Goal: Information Seeking & Learning: Learn about a topic

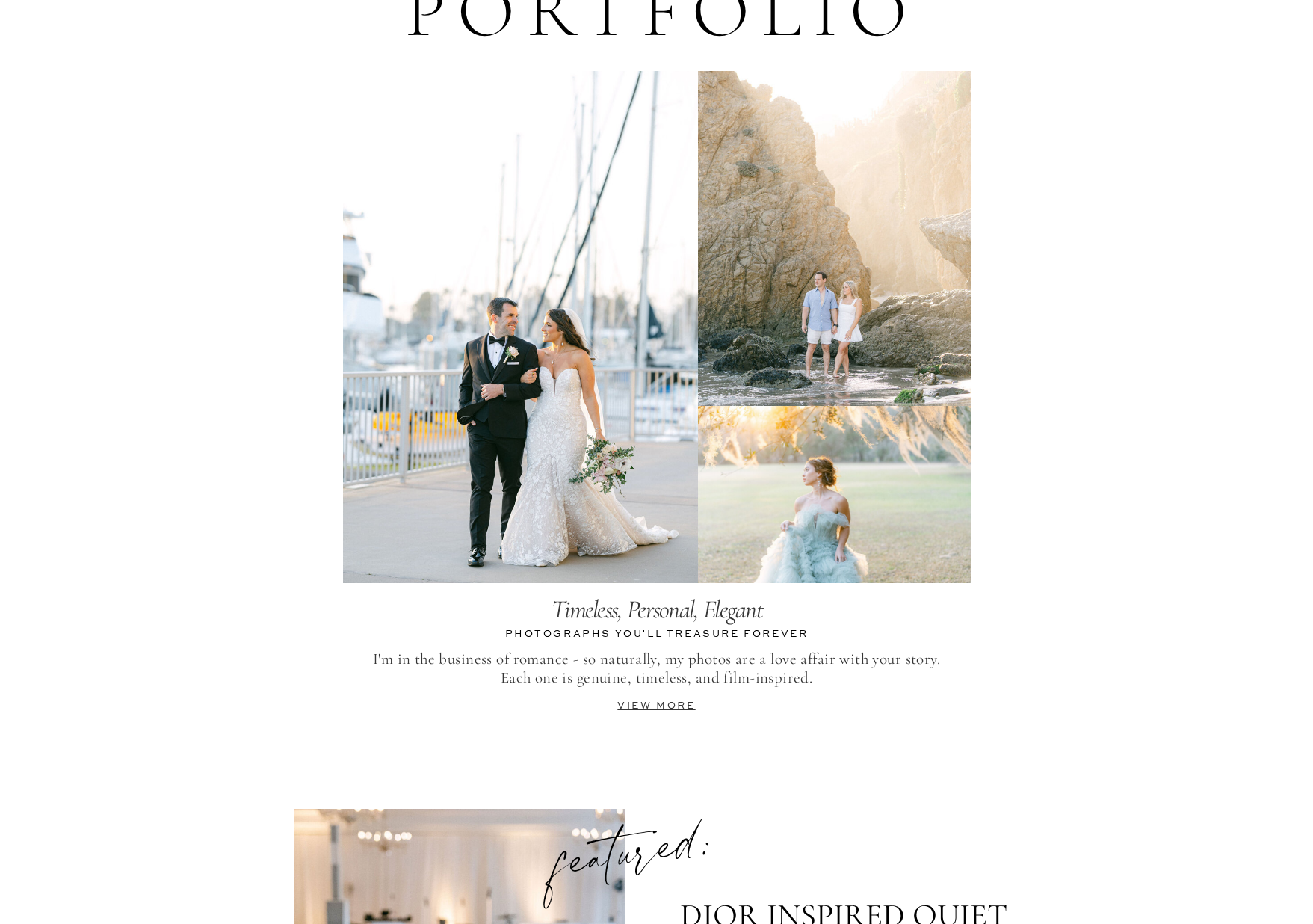
scroll to position [2918, 0]
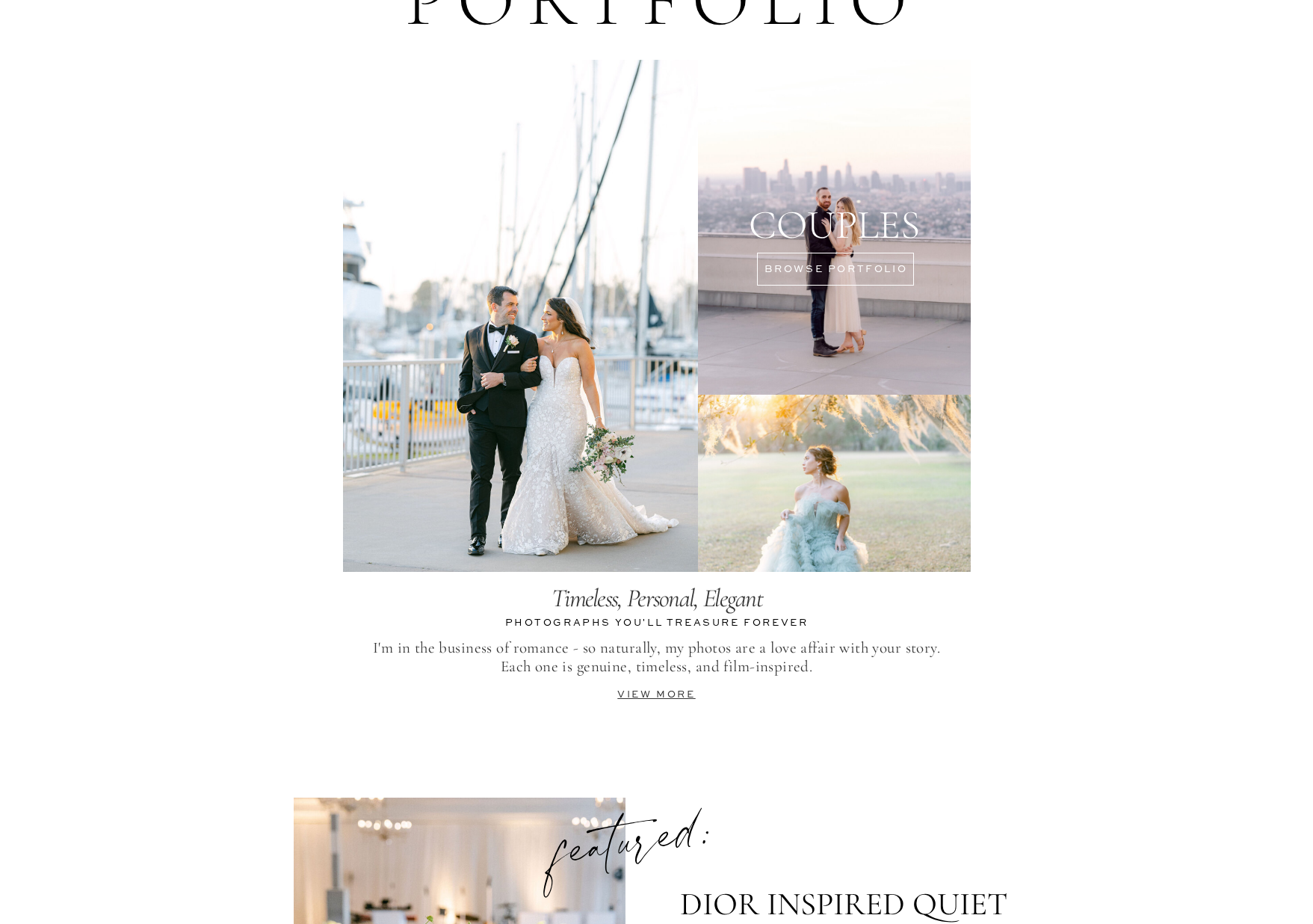
click at [811, 261] on div at bounding box center [834, 227] width 273 height 335
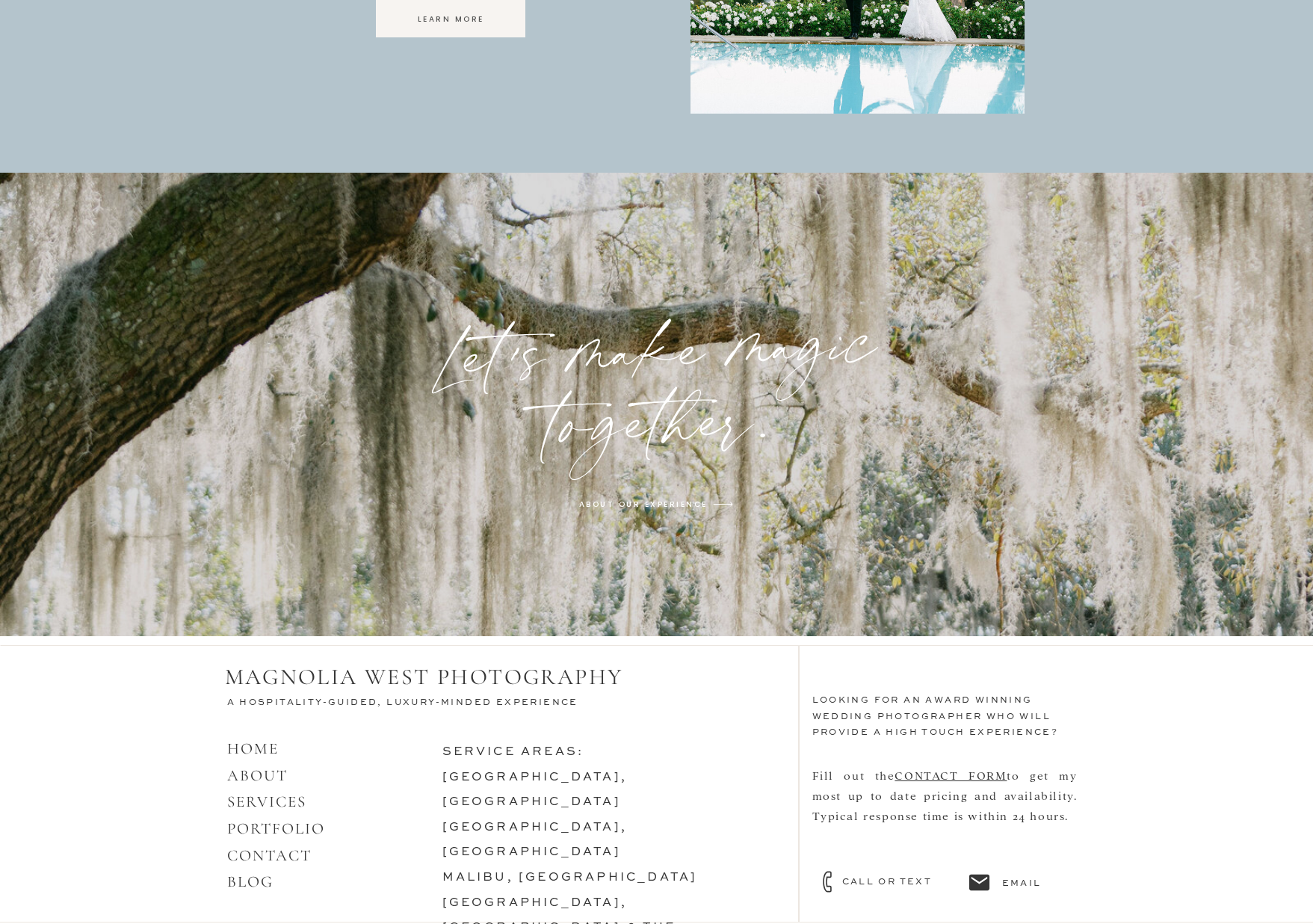
scroll to position [4483, 0]
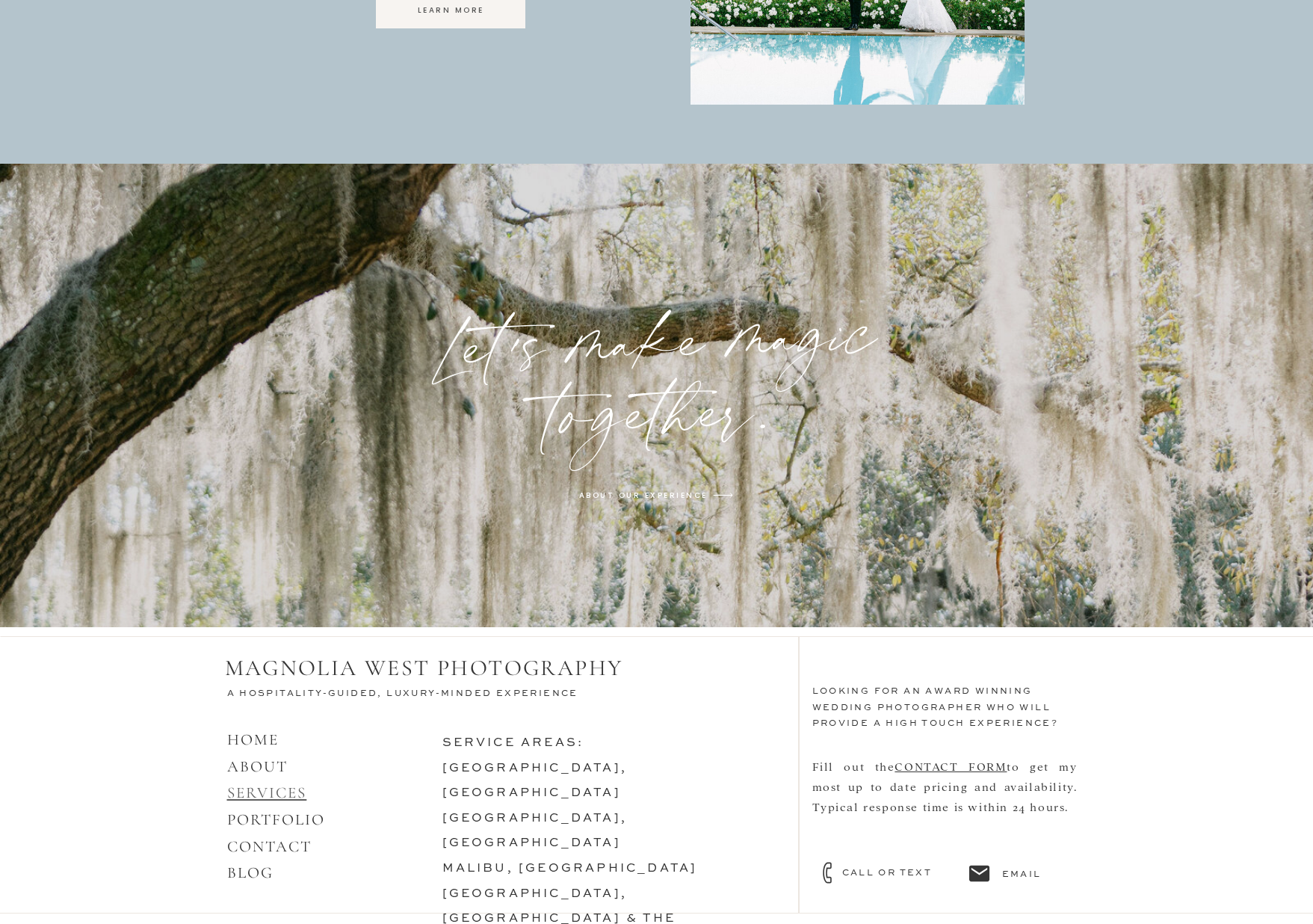
click at [256, 789] on link "SERVICES" at bounding box center [267, 793] width 80 height 19
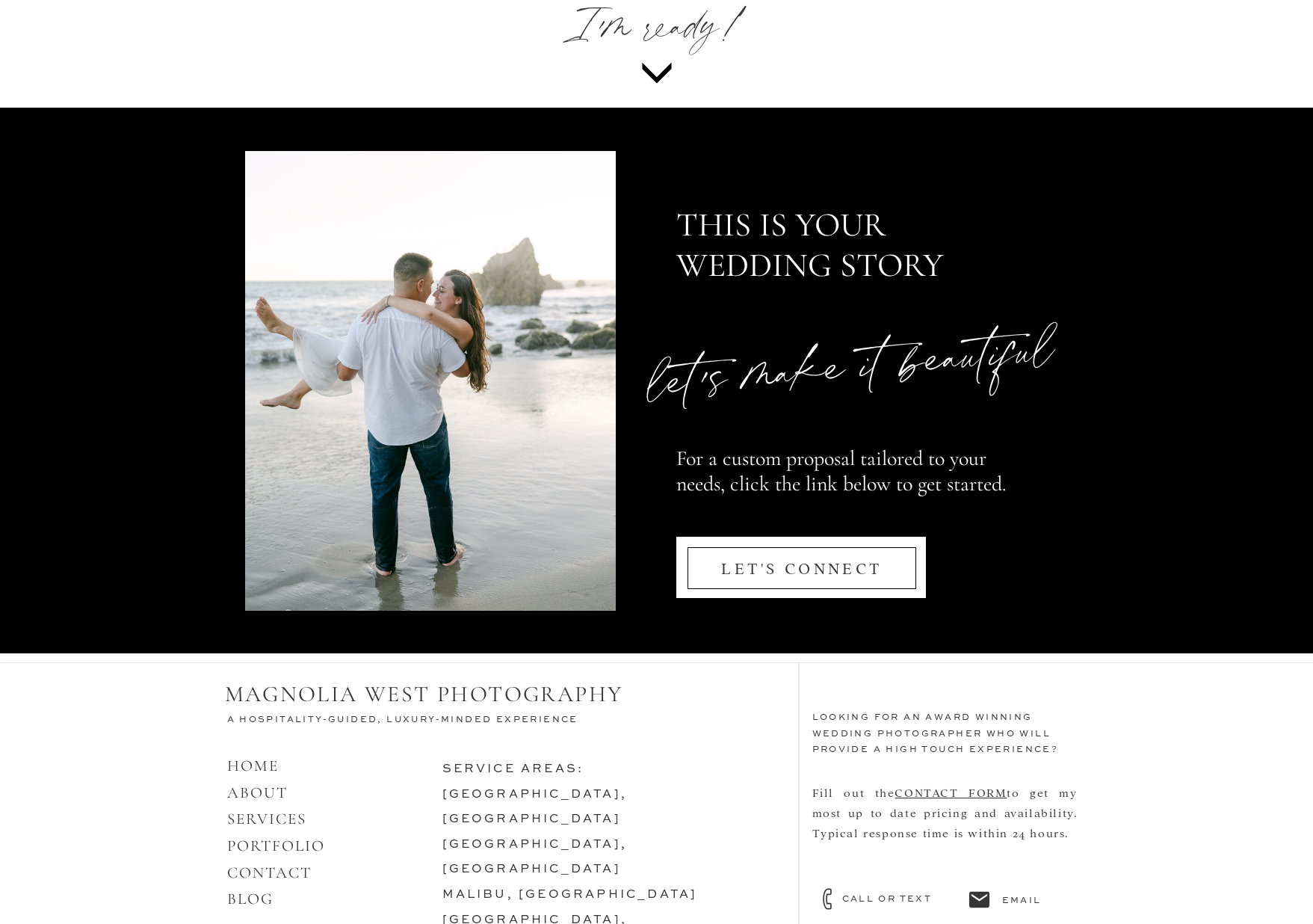
scroll to position [6925, 0]
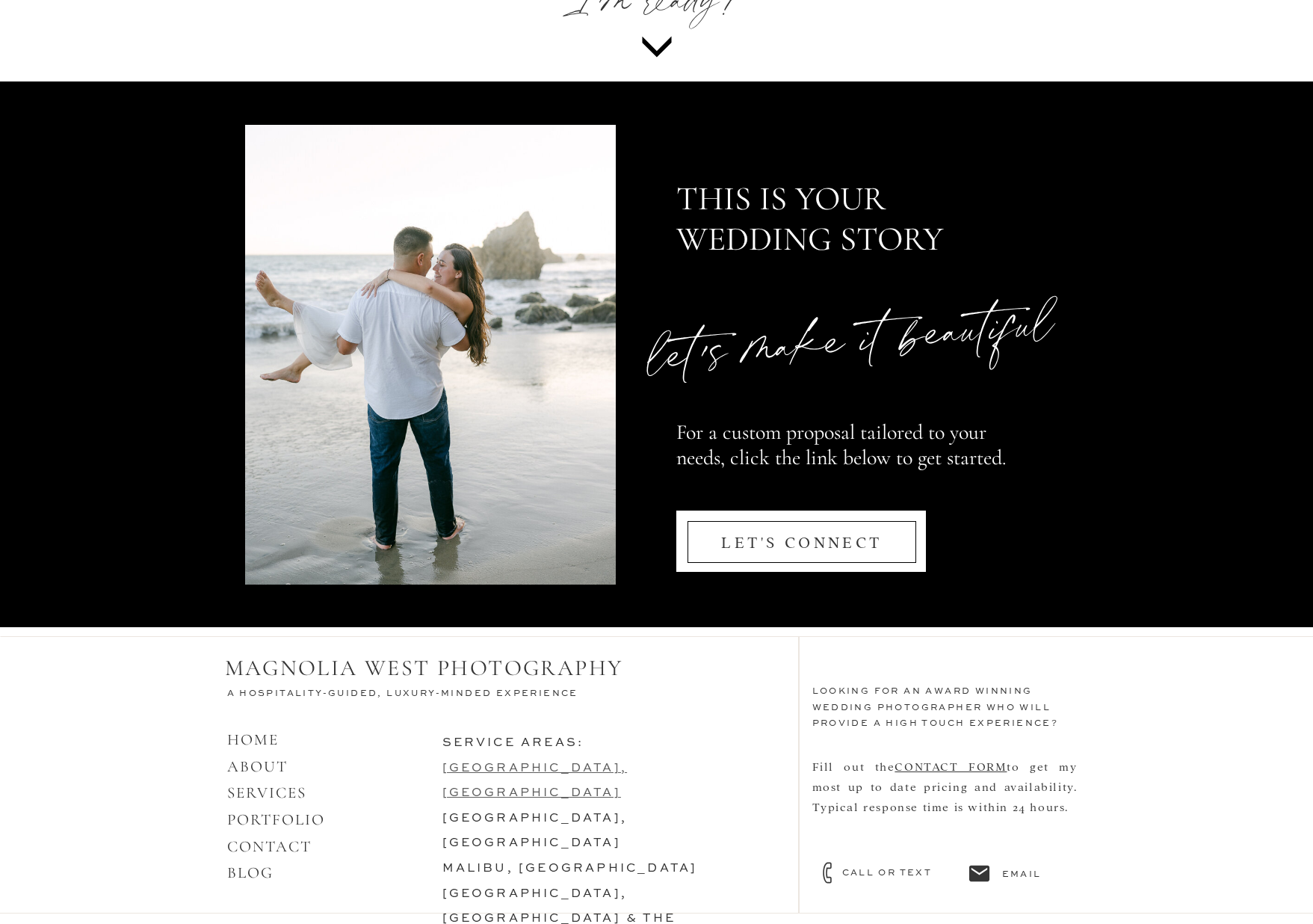
click at [511, 765] on link "[GEOGRAPHIC_DATA], [GEOGRAPHIC_DATA]" at bounding box center [535, 782] width 186 height 38
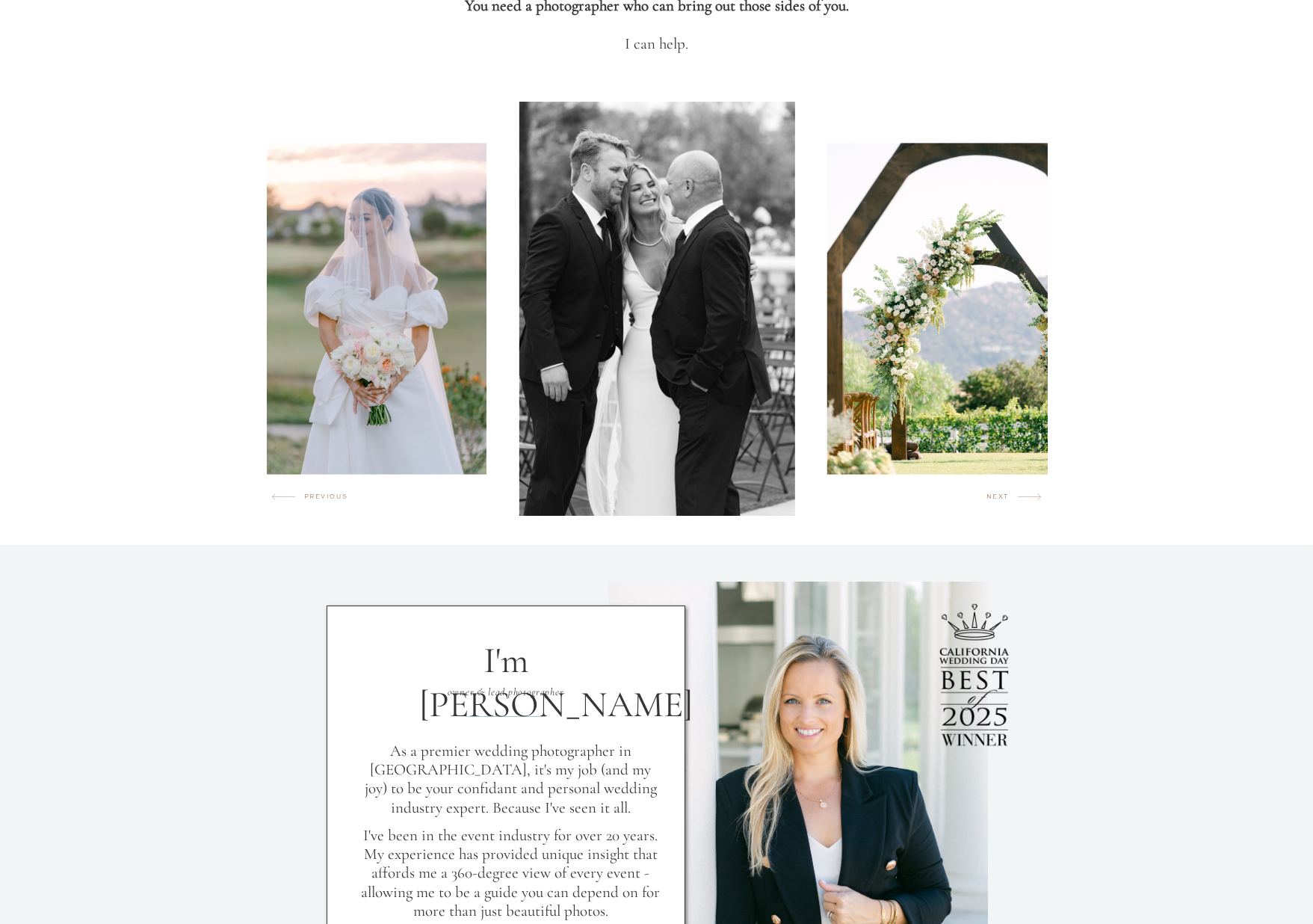
scroll to position [804, 0]
